Goal: Task Accomplishment & Management: Use online tool/utility

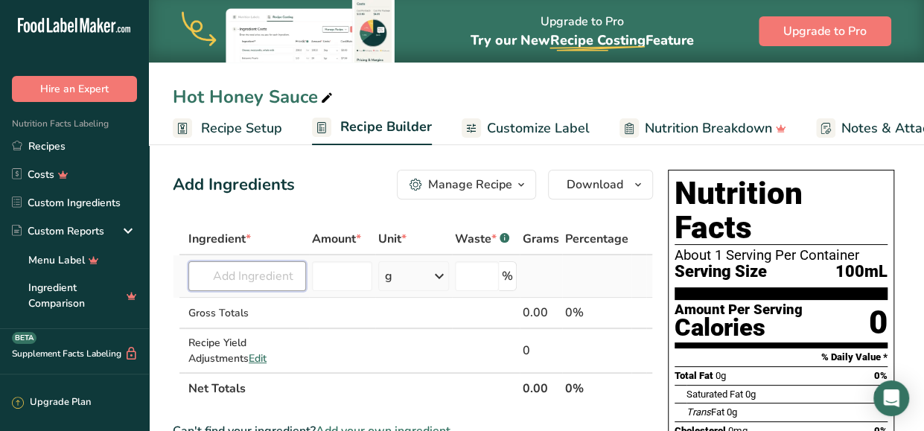
click at [273, 276] on input "text" at bounding box center [247, 276] width 118 height 30
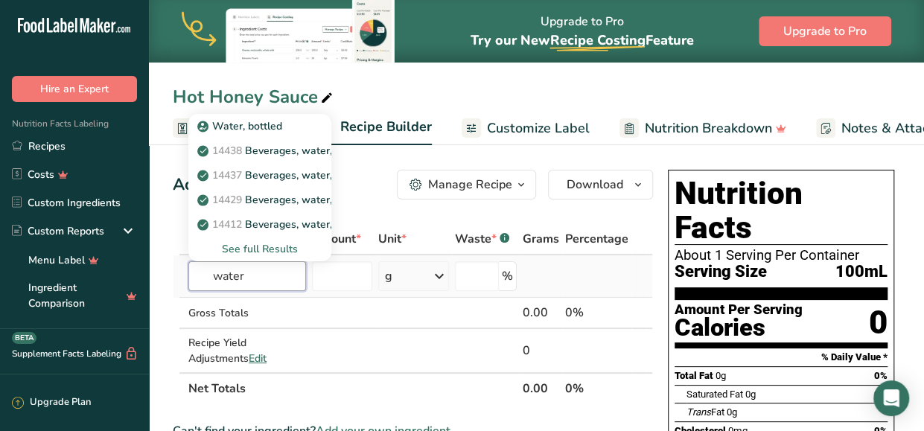
type input "water"
click at [273, 244] on div "See full Results" at bounding box center [259, 249] width 119 height 16
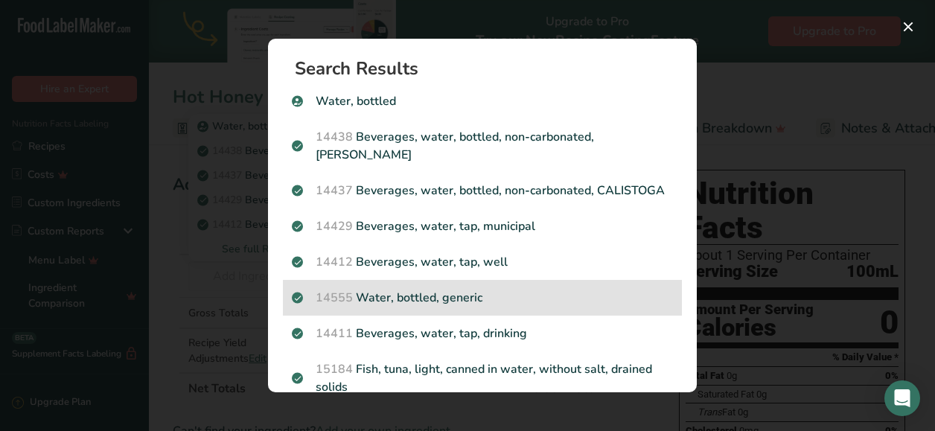
click at [452, 307] on p "14555 Water, bottled, generic" at bounding box center [482, 298] width 381 height 18
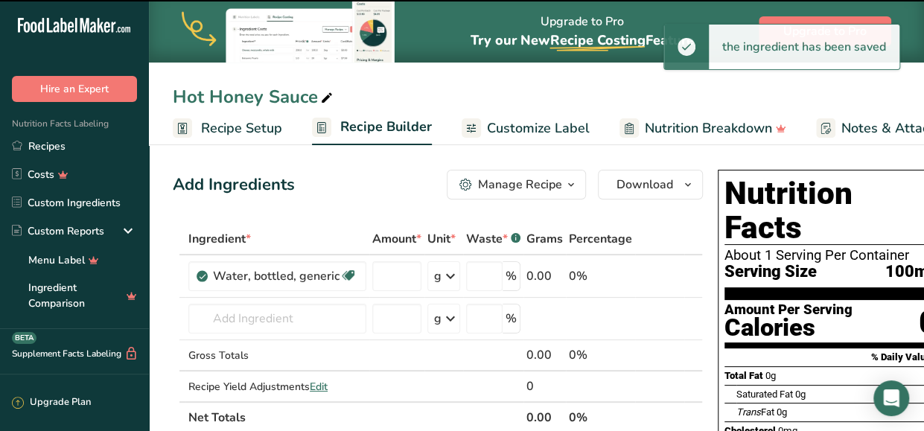
type input "0"
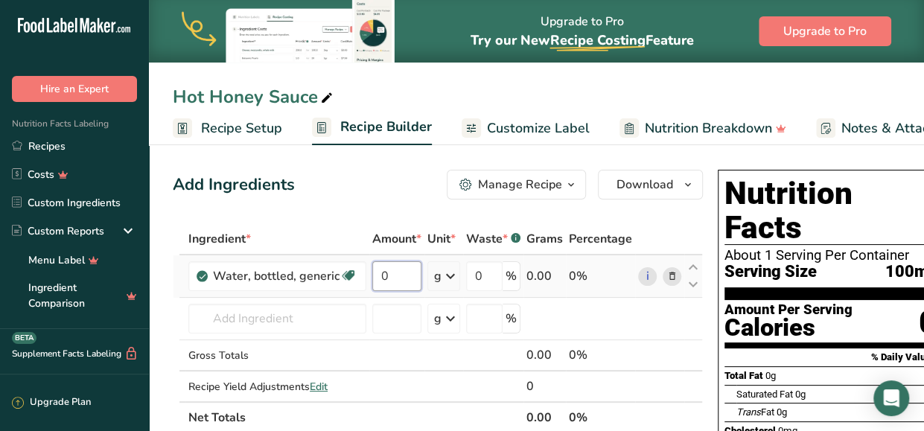
click at [389, 270] on input "0" at bounding box center [396, 276] width 49 height 30
type input "55"
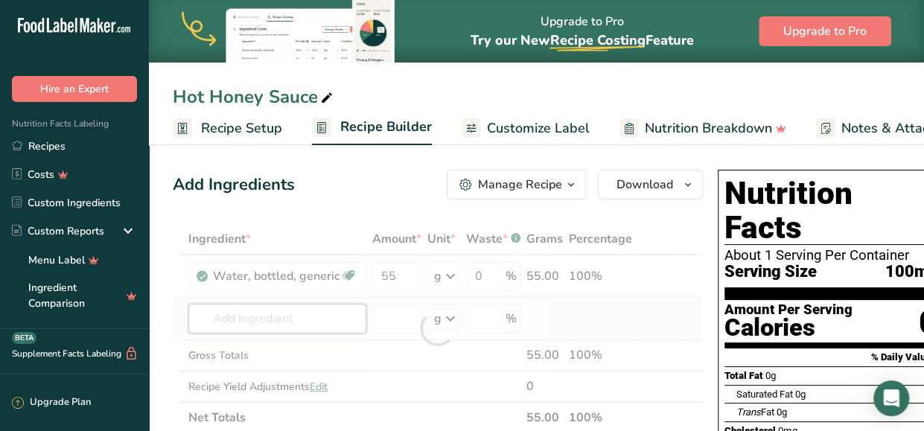
click at [290, 321] on div "Ingredient * Amount * Unit * Waste * .a-a{fill:#347362;}.b-a{fill:#fff;} Grams …" at bounding box center [438, 328] width 530 height 210
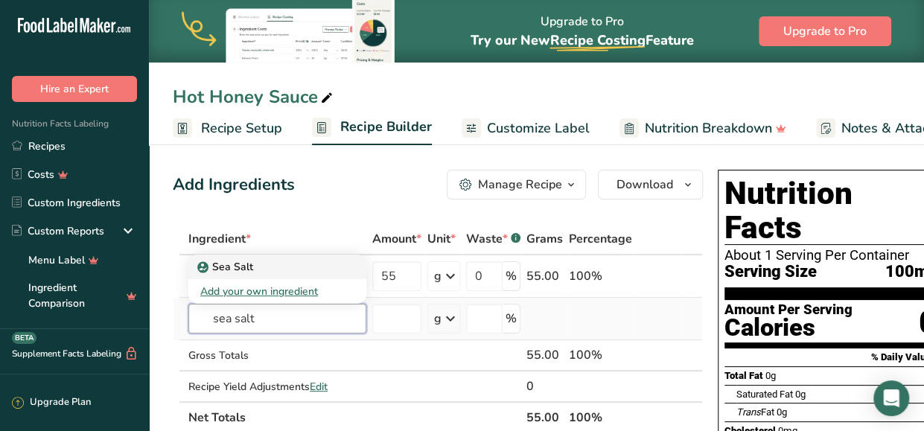
type input "sea salt"
click at [240, 263] on p "Sea Salt" at bounding box center [226, 267] width 53 height 16
type input "Sea Salt"
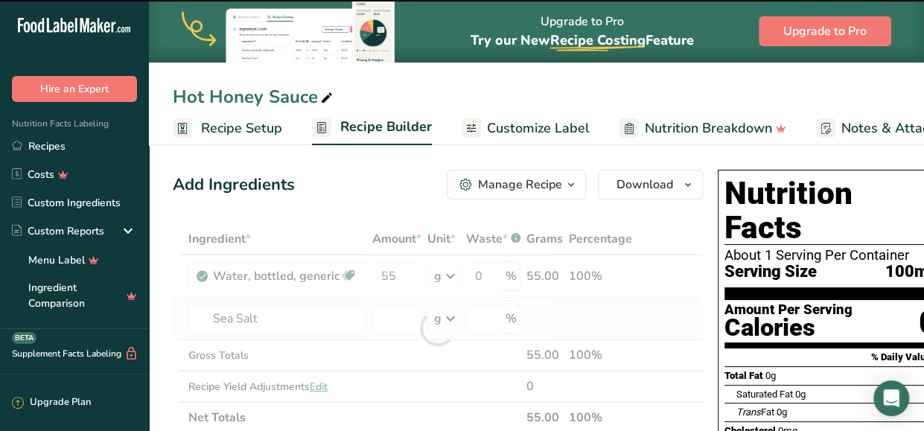
type input "0"
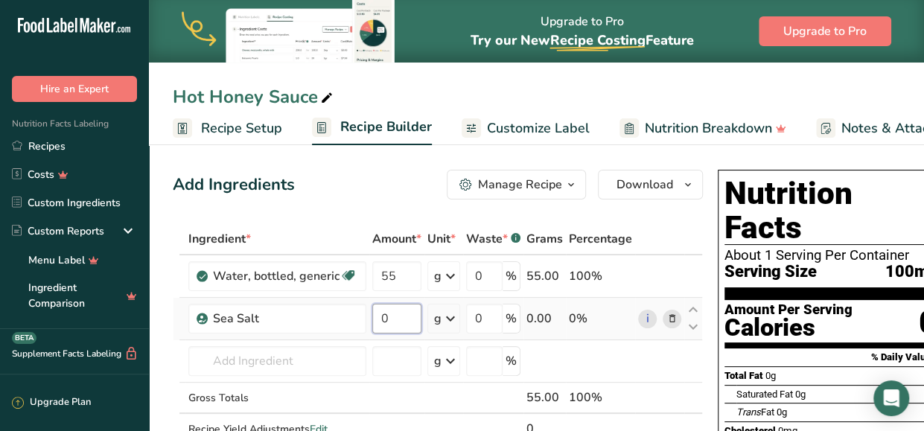
click at [390, 320] on input "0" at bounding box center [396, 319] width 49 height 30
type input "5"
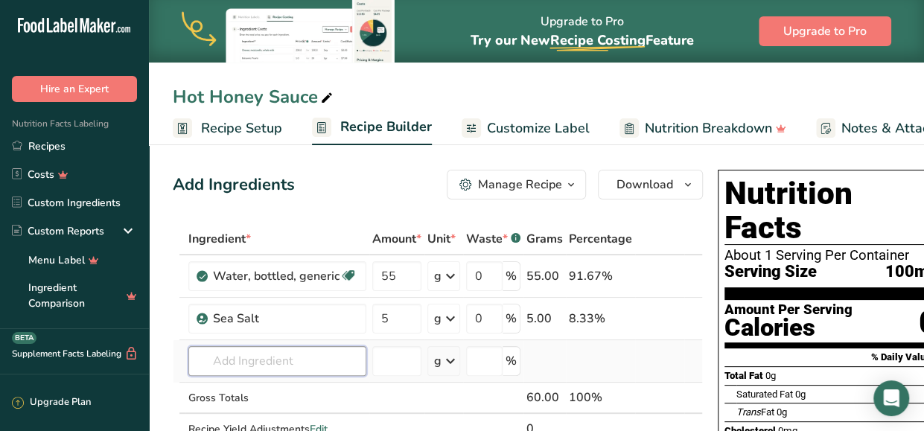
click at [303, 361] on div "Ingredient * Amount * Unit * Waste * .a-a{fill:#347362;}.b-a{fill:#fff;} Grams …" at bounding box center [438, 349] width 530 height 252
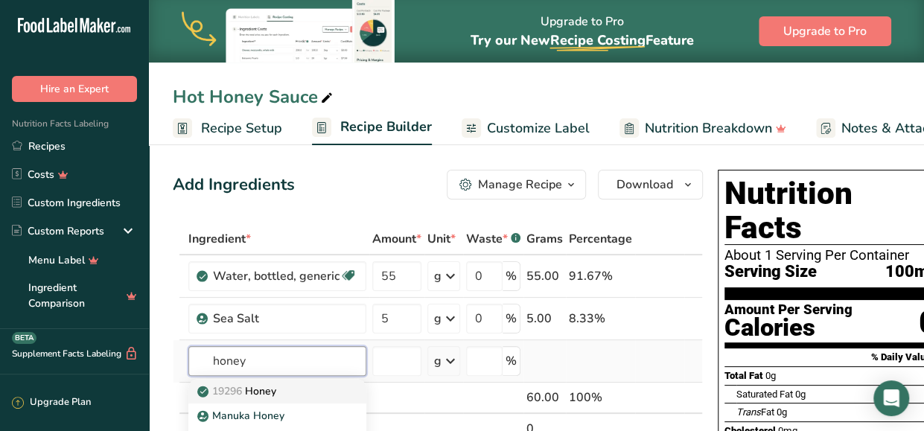
type input "honey"
click at [289, 395] on div "19296 Honey" at bounding box center [265, 392] width 130 height 16
type input "Honey"
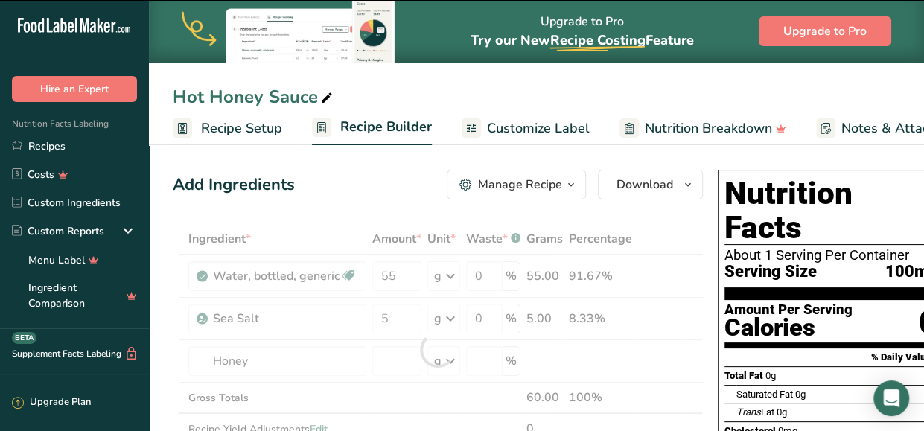
type input "0"
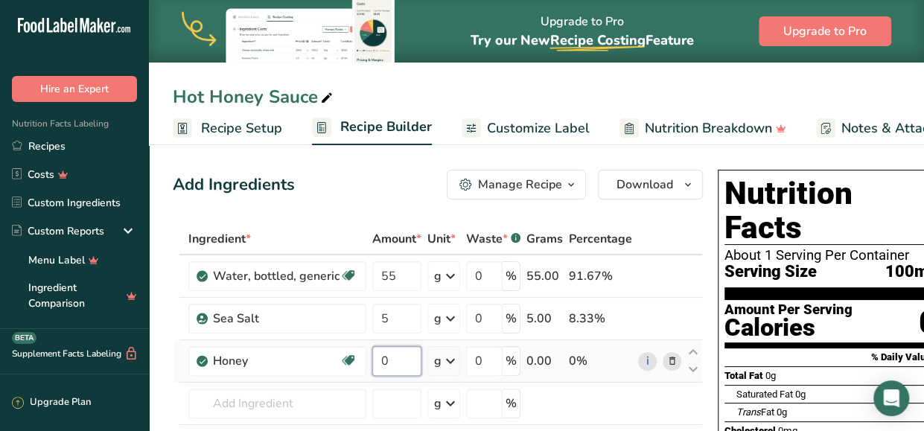
click at [393, 360] on input "0" at bounding box center [396, 361] width 49 height 30
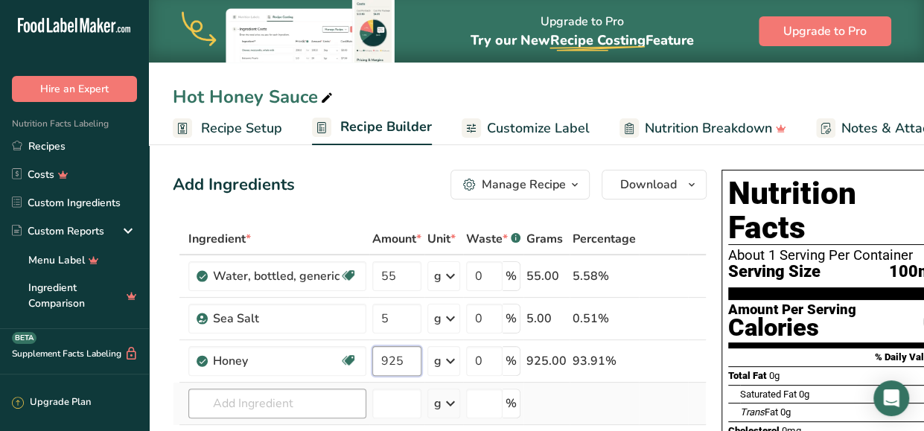
type input "925"
click at [309, 404] on div "Ingredient * Amount * Unit * Waste * .a-a{fill:#347362;}.b-a{fill:#fff;} Grams …" at bounding box center [440, 370] width 534 height 295
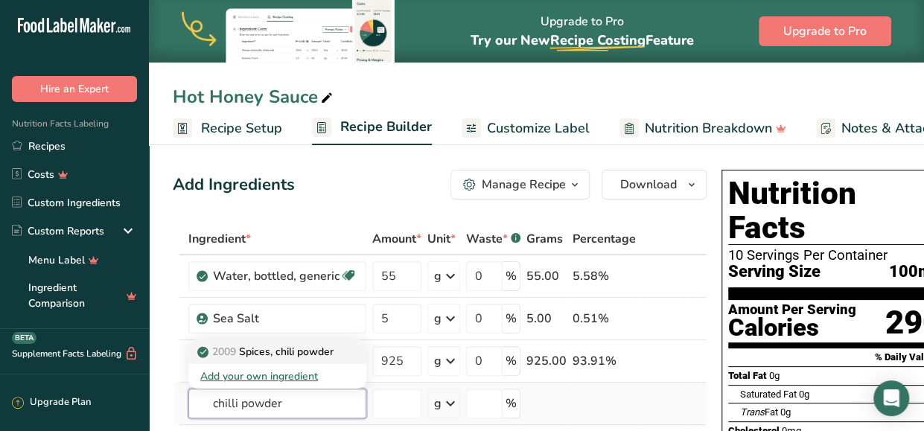
type input "chilli powder"
click at [331, 350] on p "2009 Spices, chili powder" at bounding box center [266, 352] width 133 height 16
type input "Spices, chili powder"
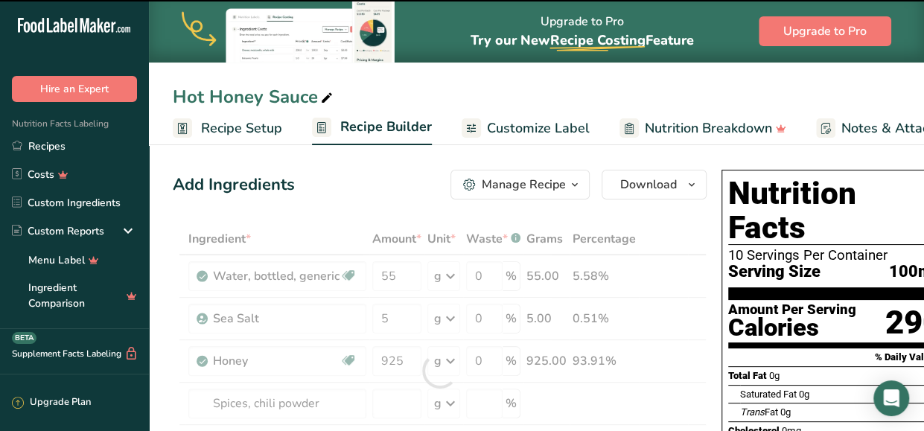
type input "0"
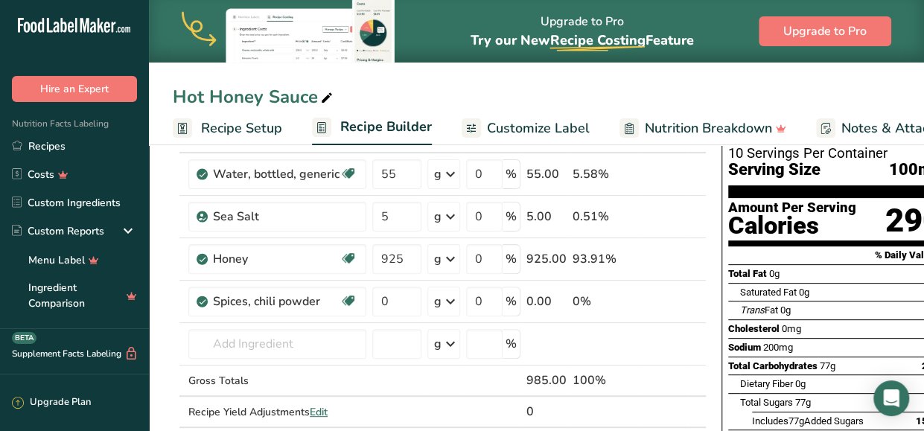
scroll to position [149, 0]
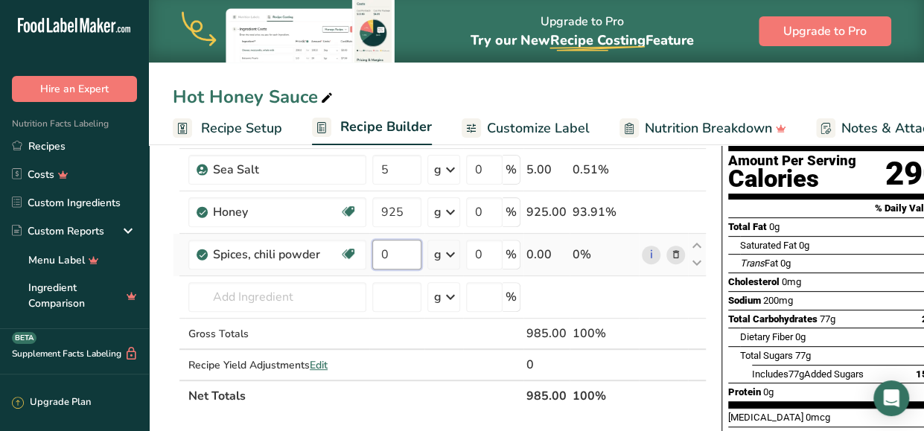
click at [398, 252] on input "0" at bounding box center [396, 255] width 49 height 30
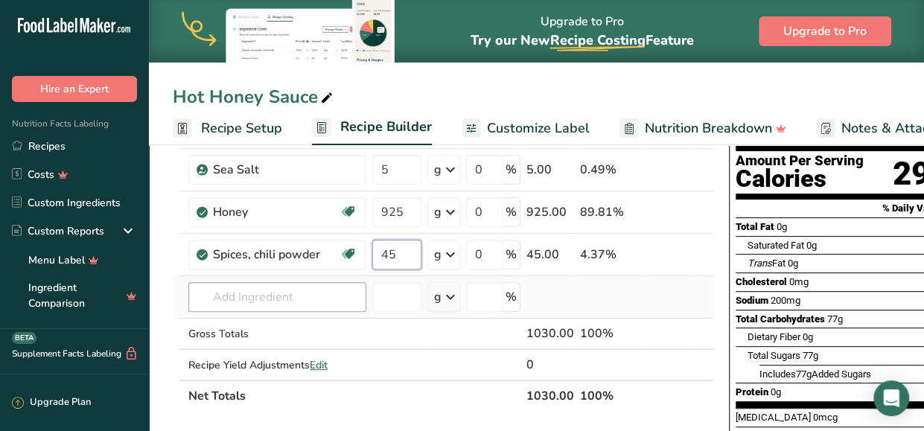
type input "45"
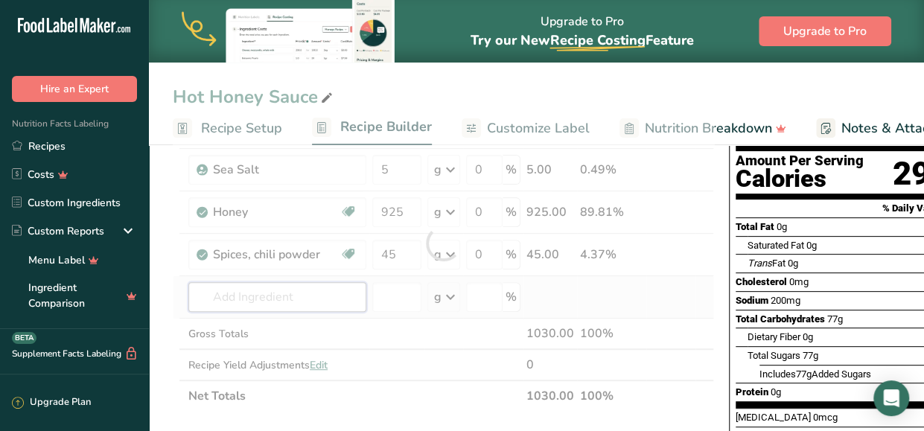
click at [302, 295] on div "Ingredient * Amount * Unit * Waste * .a-a{fill:#347362;}.b-a{fill:#fff;} Grams …" at bounding box center [443, 242] width 541 height 337
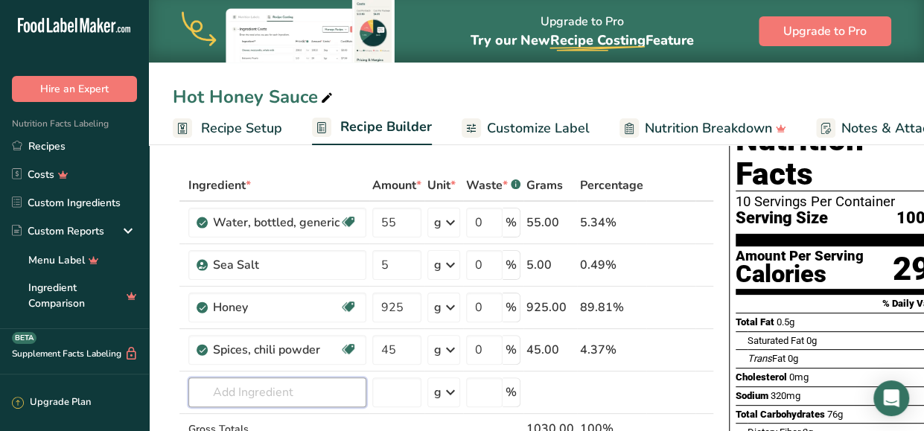
scroll to position [0, 0]
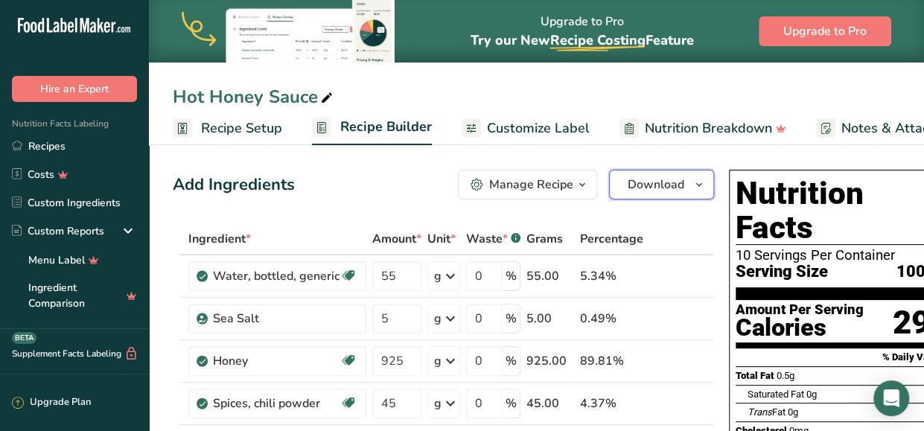
click at [680, 182] on button "Download" at bounding box center [661, 185] width 105 height 30
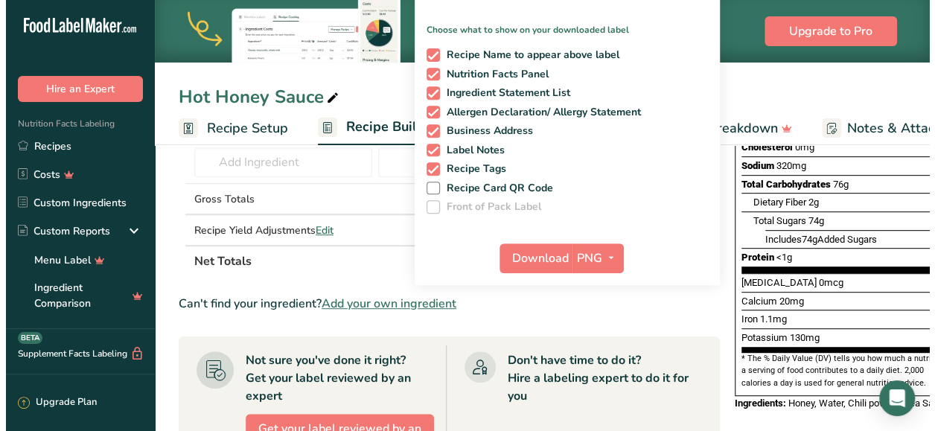
scroll to position [298, 0]
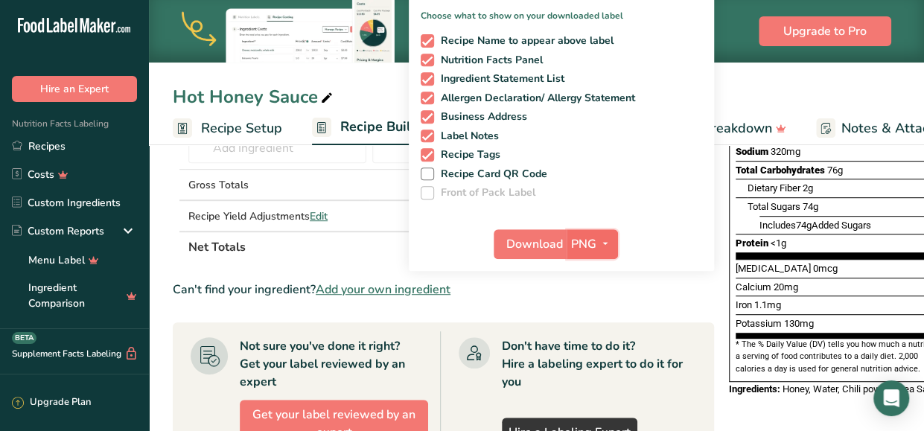
click at [573, 241] on span "PNG" at bounding box center [583, 244] width 25 height 18
click at [591, 343] on link "PDF" at bounding box center [595, 348] width 48 height 25
click at [552, 239] on span "Download" at bounding box center [535, 244] width 57 height 18
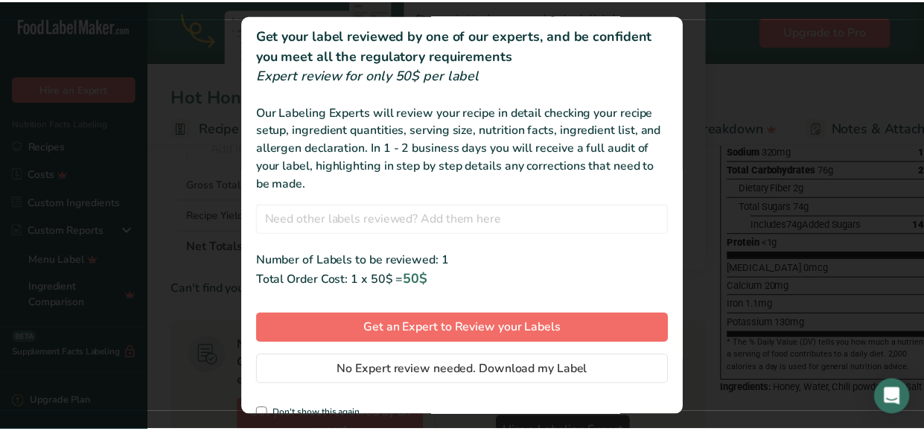
scroll to position [55, 0]
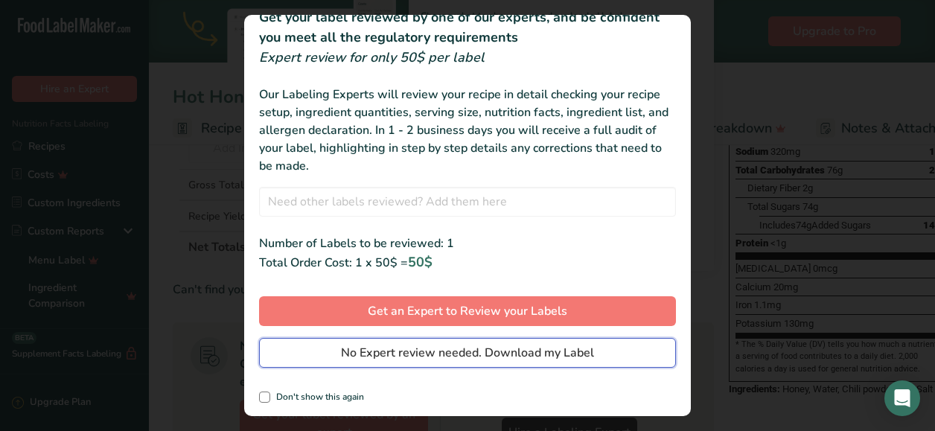
click at [490, 351] on span "No Expert review needed. Download my Label" at bounding box center [467, 353] width 253 height 18
